Goal: Task Accomplishment & Management: Use online tool/utility

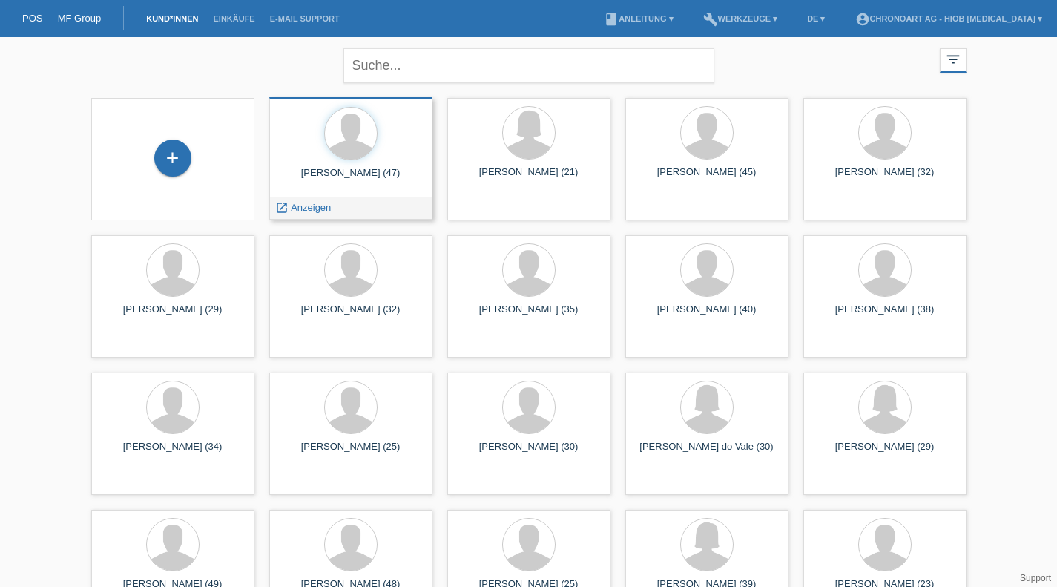
click at [340, 205] on div "launch Anzeigen" at bounding box center [351, 208] width 162 height 22
click at [297, 203] on span "Anzeigen" at bounding box center [311, 207] width 40 height 11
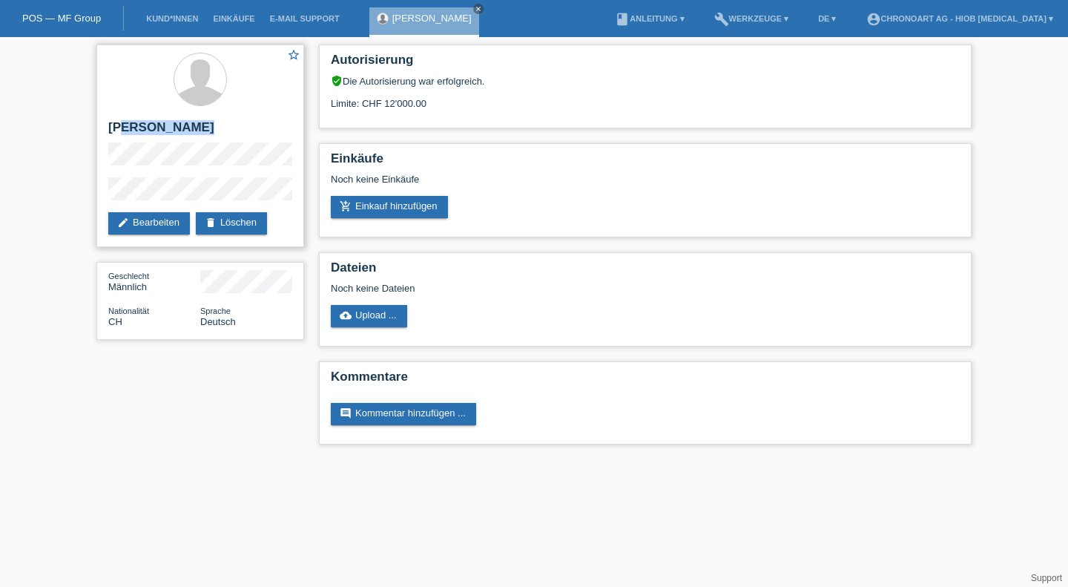
click at [124, 135] on div "star_border Luca Marchiat edit Bearbeiten delete Löschen" at bounding box center [200, 146] width 208 height 203
click at [87, 194] on div "star_border Luca Marchiat edit Bearbeiten delete Löschen Geschlecht Männlich Na…" at bounding box center [534, 248] width 1068 height 422
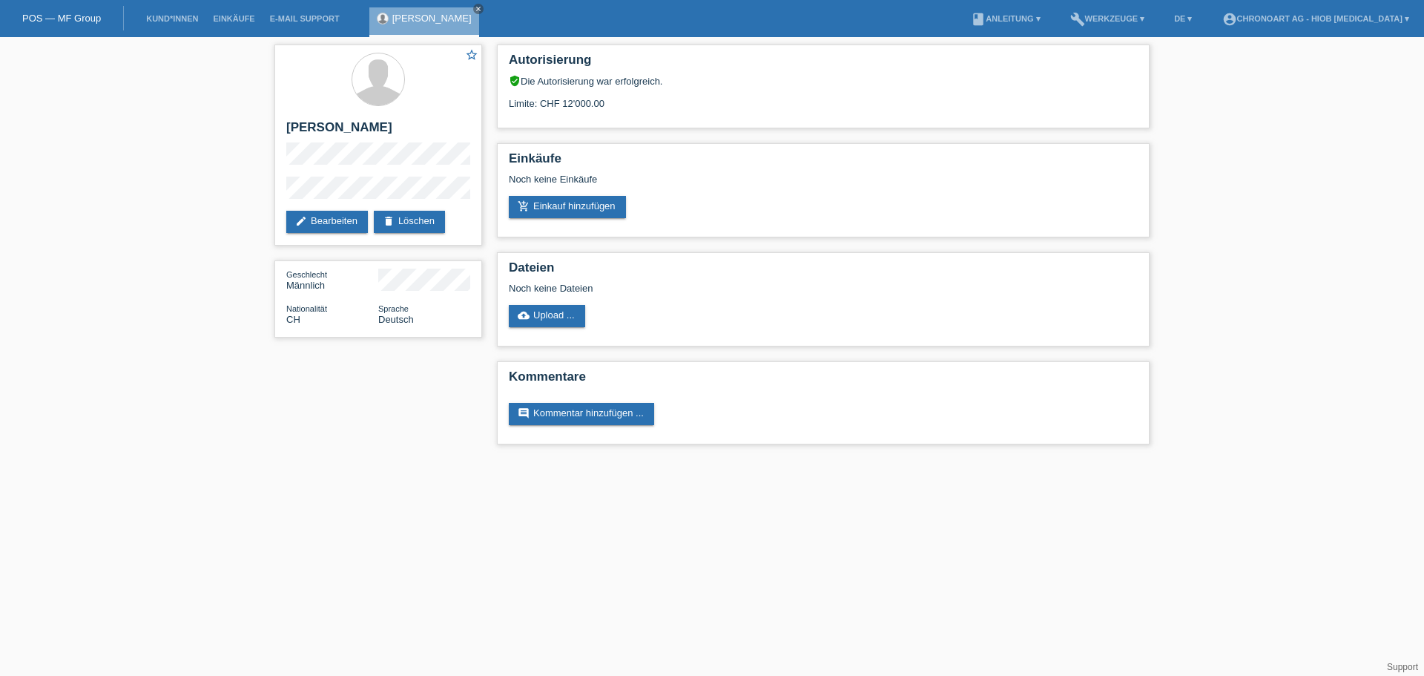
click at [65, 21] on link "POS — MF Group" at bounding box center [61, 18] width 79 height 11
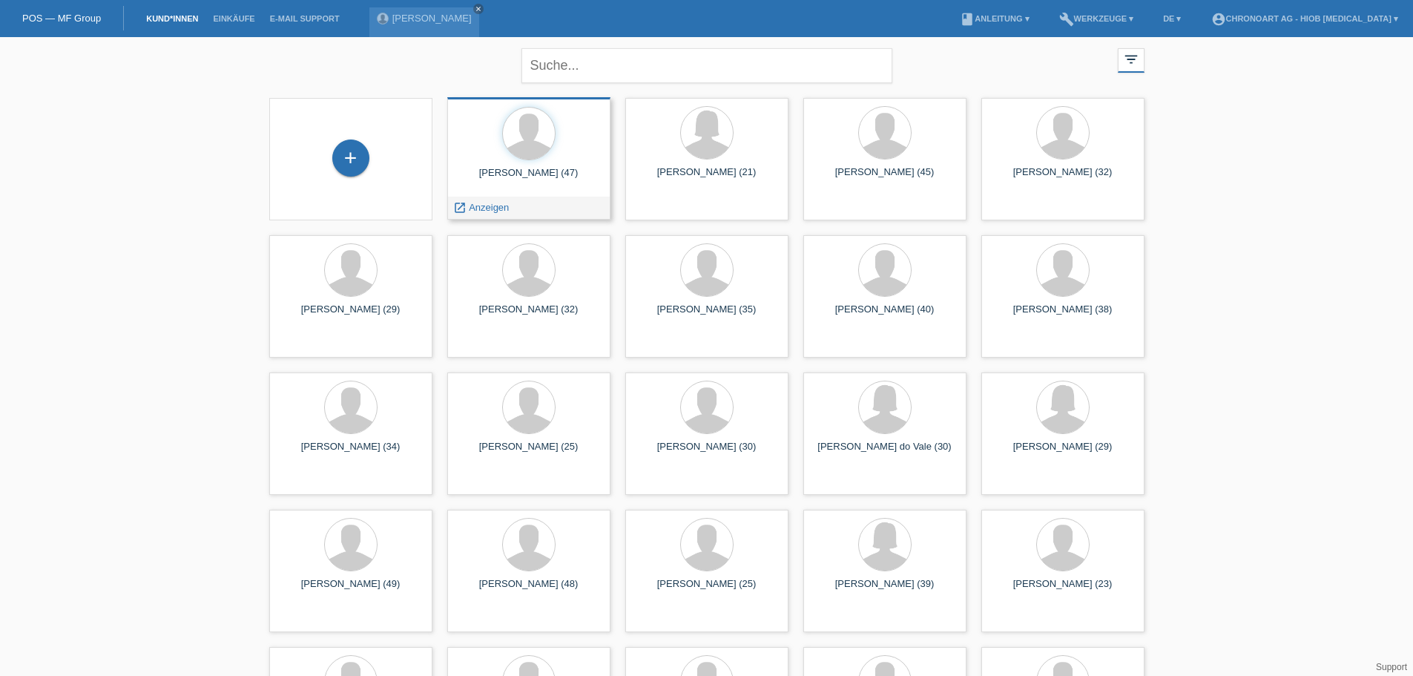
click at [498, 211] on span "Anzeigen" at bounding box center [489, 207] width 40 height 11
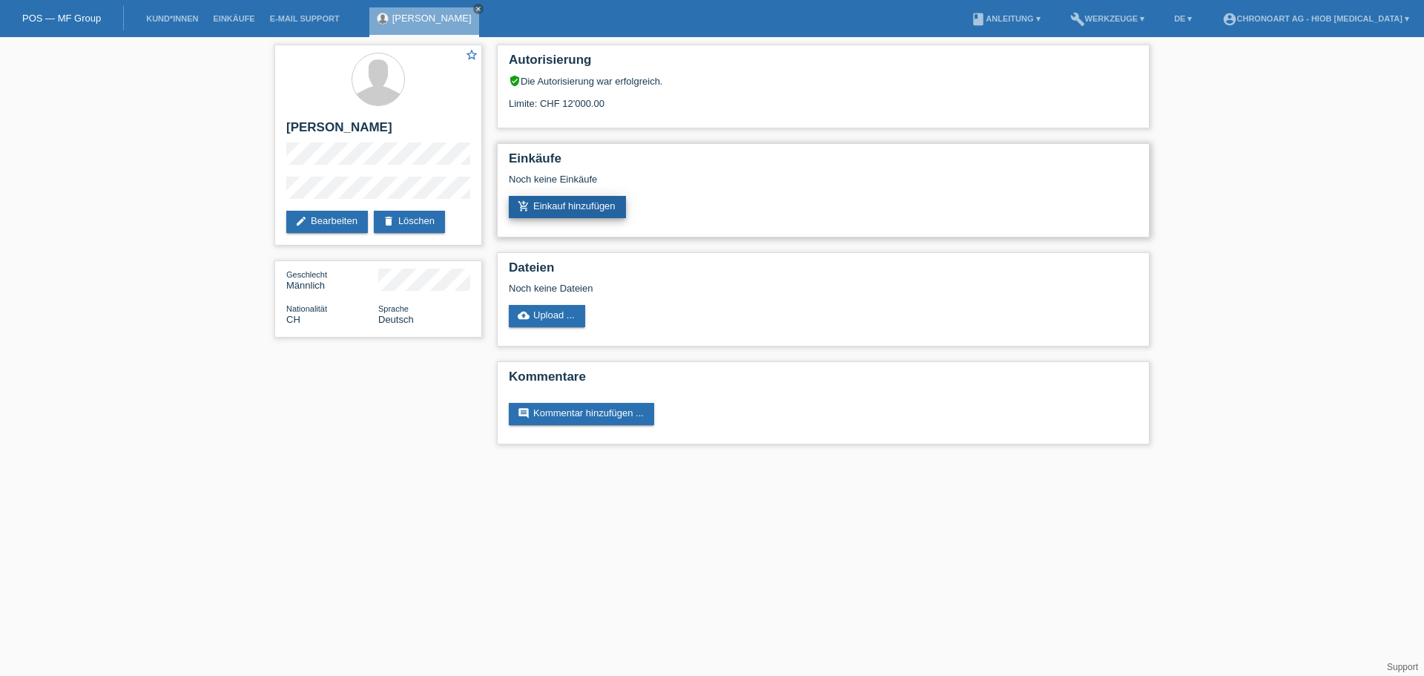
click at [598, 197] on link "add_shopping_cart Einkauf hinzufügen" at bounding box center [567, 207] width 117 height 22
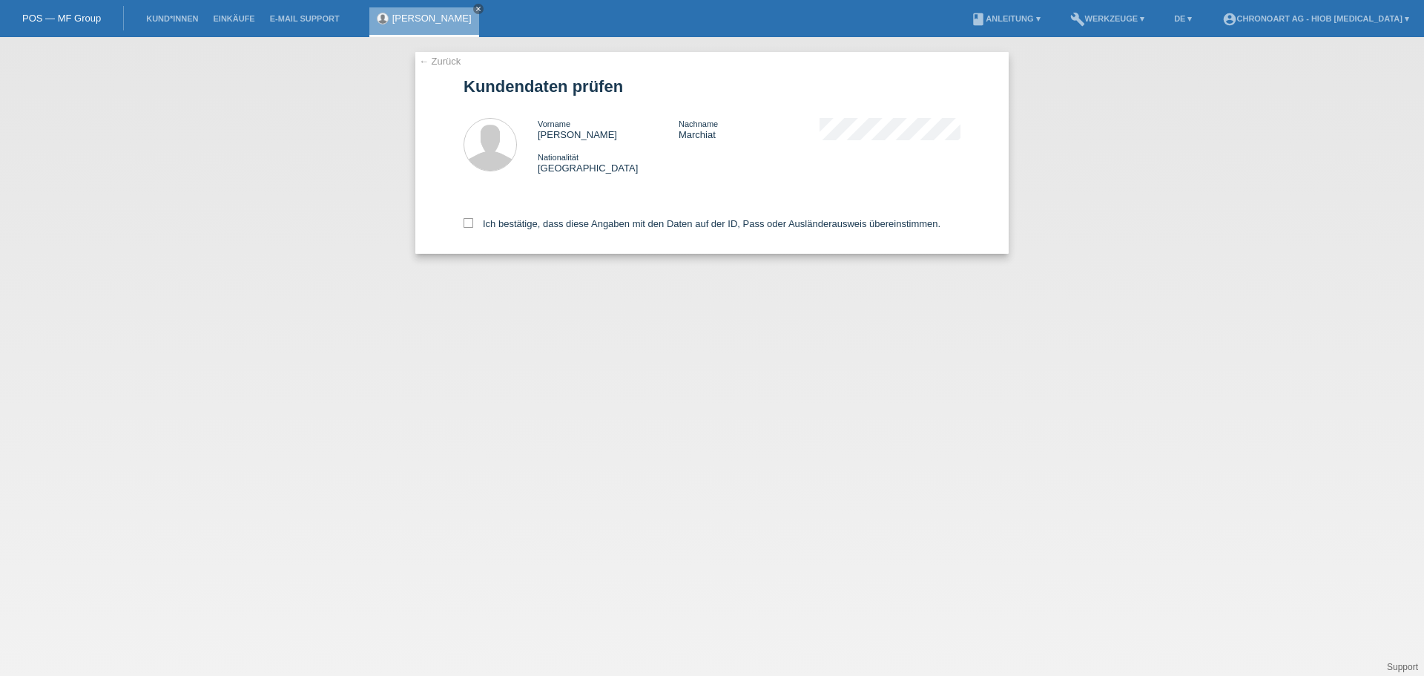
click at [444, 65] on link "← Zurück" at bounding box center [440, 61] width 42 height 11
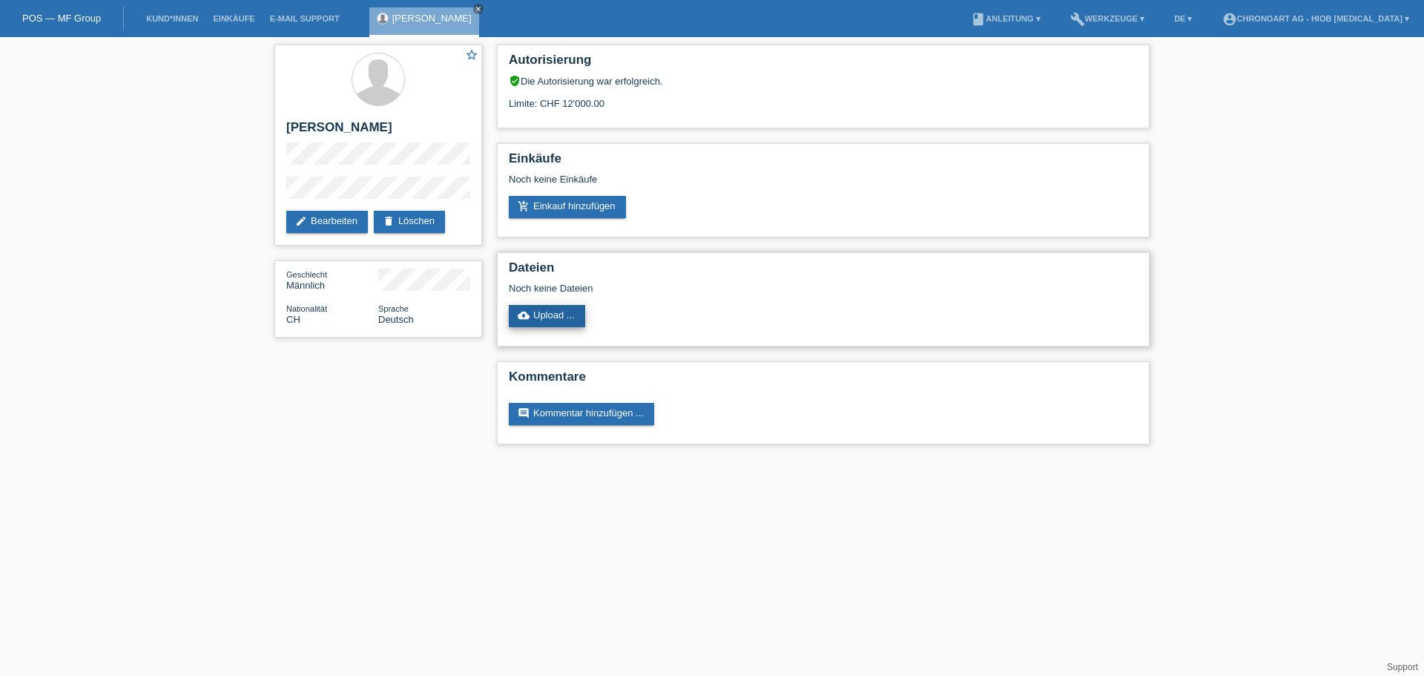
click at [527, 318] on icon "cloud_upload" at bounding box center [524, 315] width 12 height 12
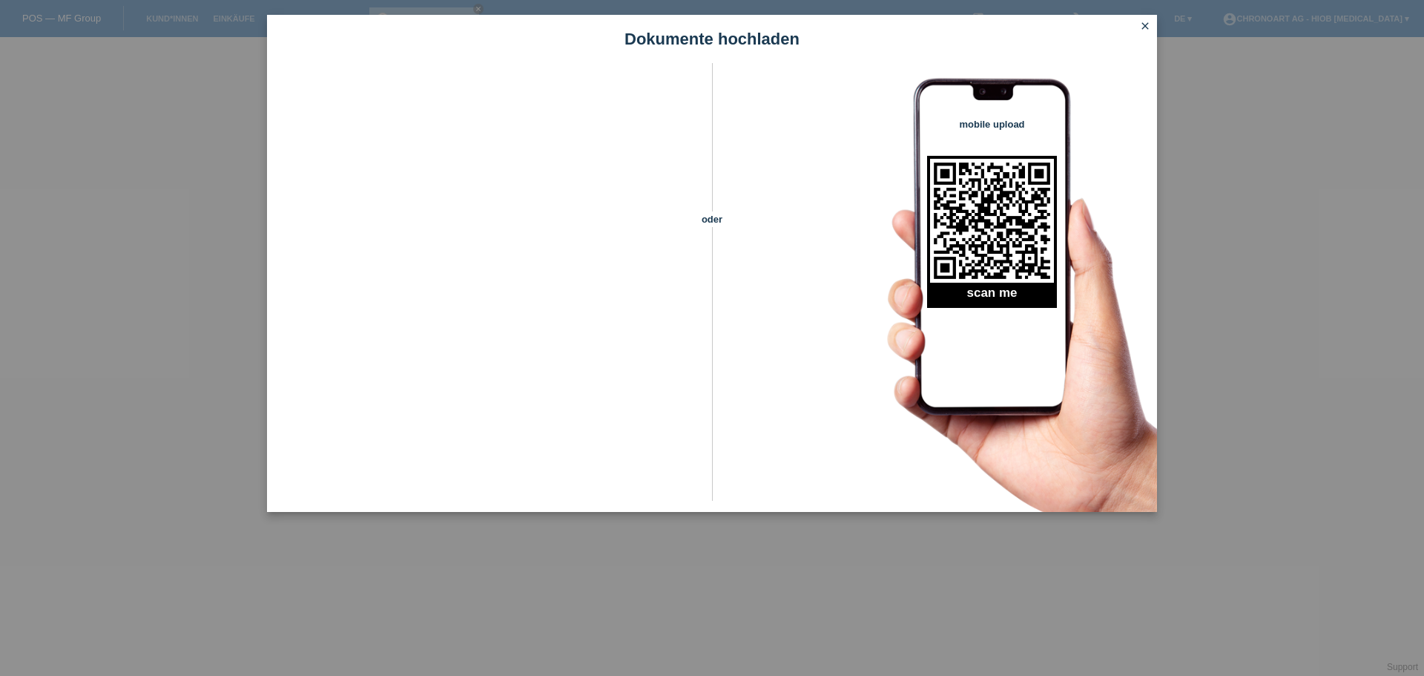
click at [1149, 25] on icon "close" at bounding box center [1146, 26] width 12 height 12
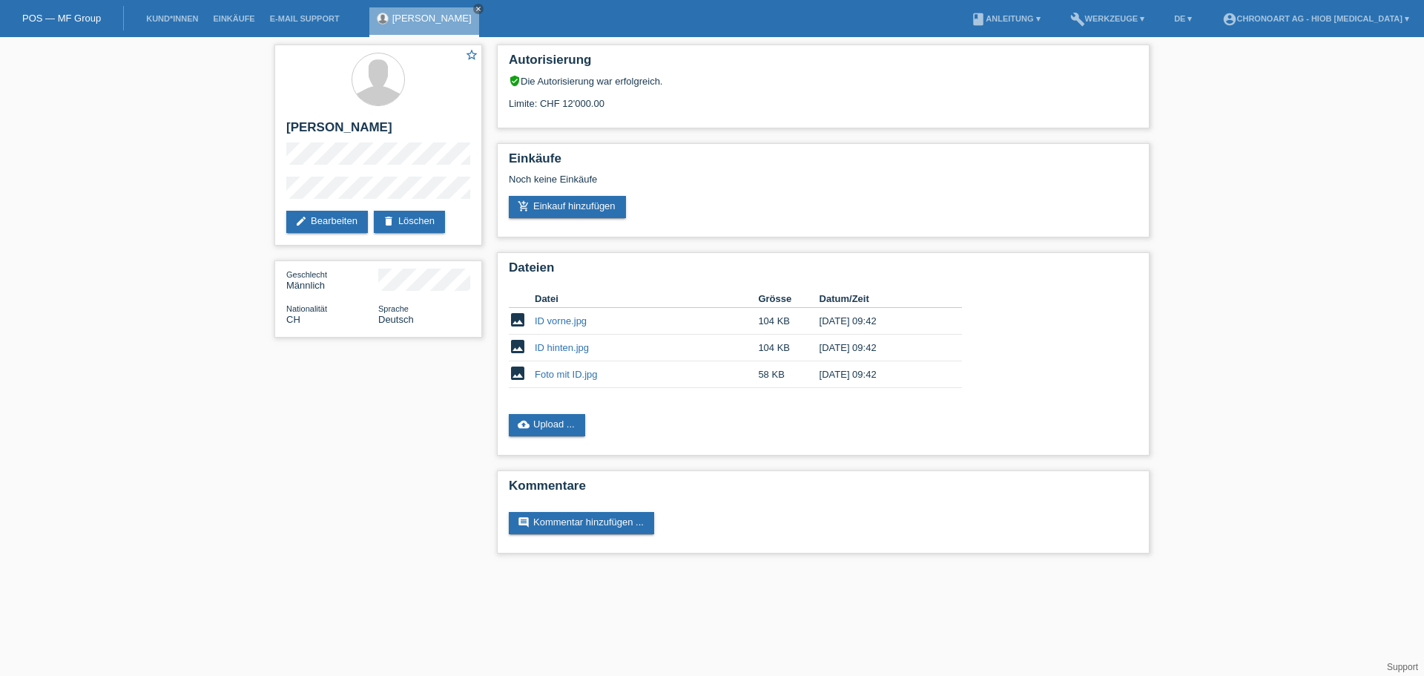
drag, startPoint x: 461, startPoint y: 7, endPoint x: 411, endPoint y: 20, distance: 51.3
click at [475, 7] on icon "close" at bounding box center [478, 8] width 7 height 7
click at [79, 18] on link "POS — MF Group" at bounding box center [61, 18] width 79 height 11
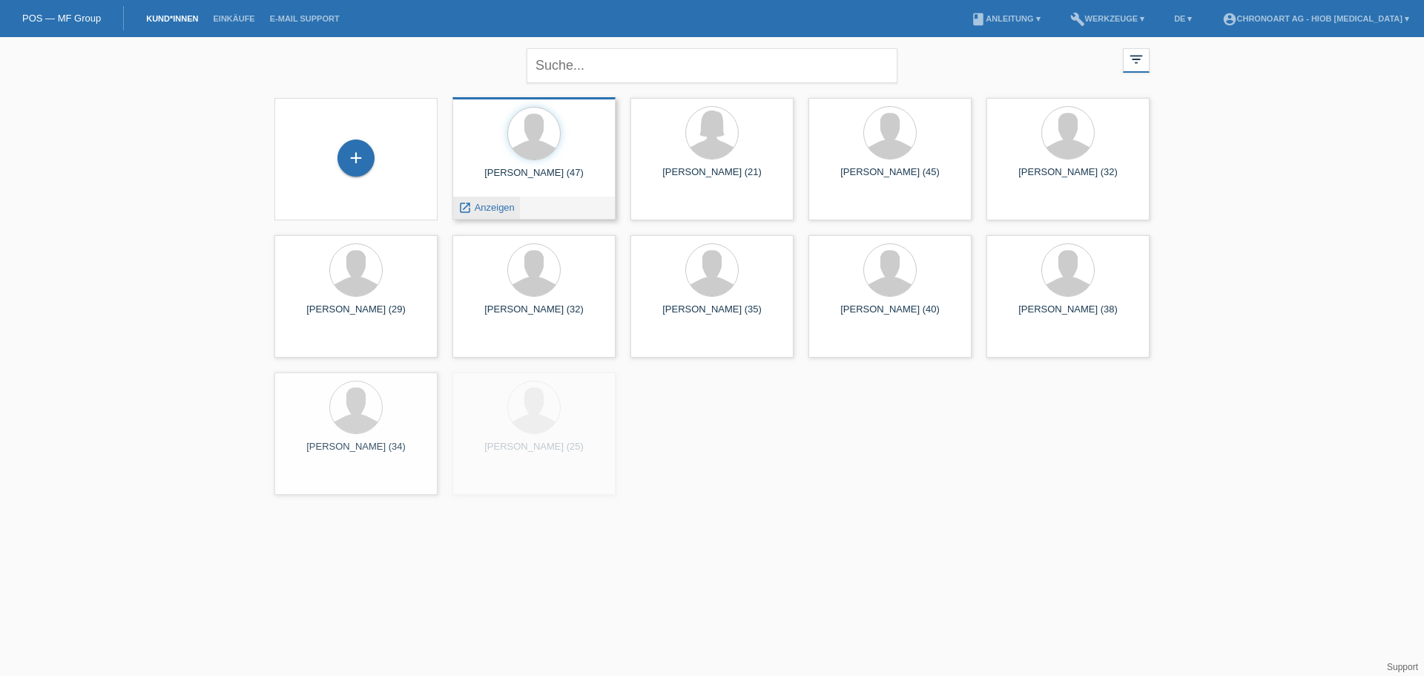
click at [493, 210] on span "Anzeigen" at bounding box center [495, 207] width 40 height 11
